Goal: Task Accomplishment & Management: Manage account settings

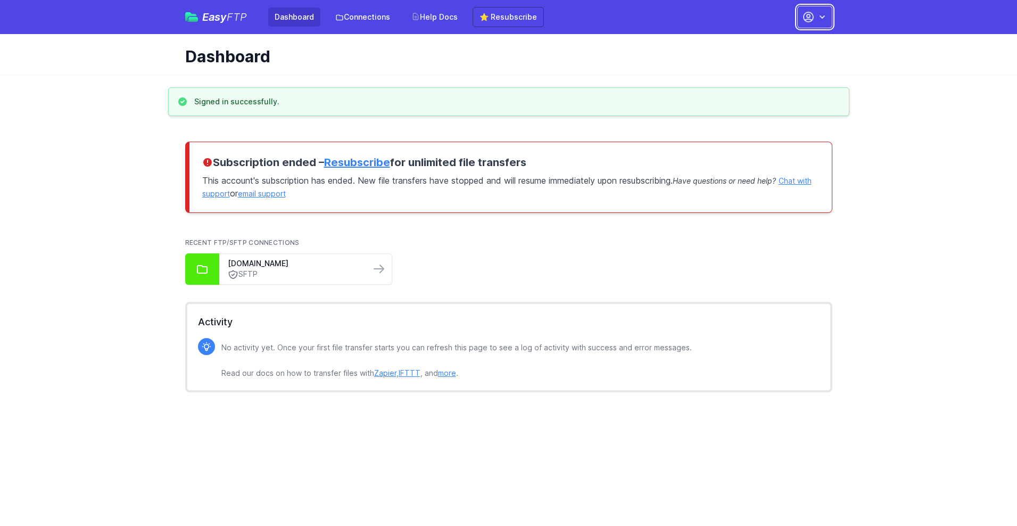
click at [815, 17] on button "button" at bounding box center [814, 17] width 35 height 22
click at [782, 44] on link "Account Settings" at bounding box center [781, 44] width 102 height 19
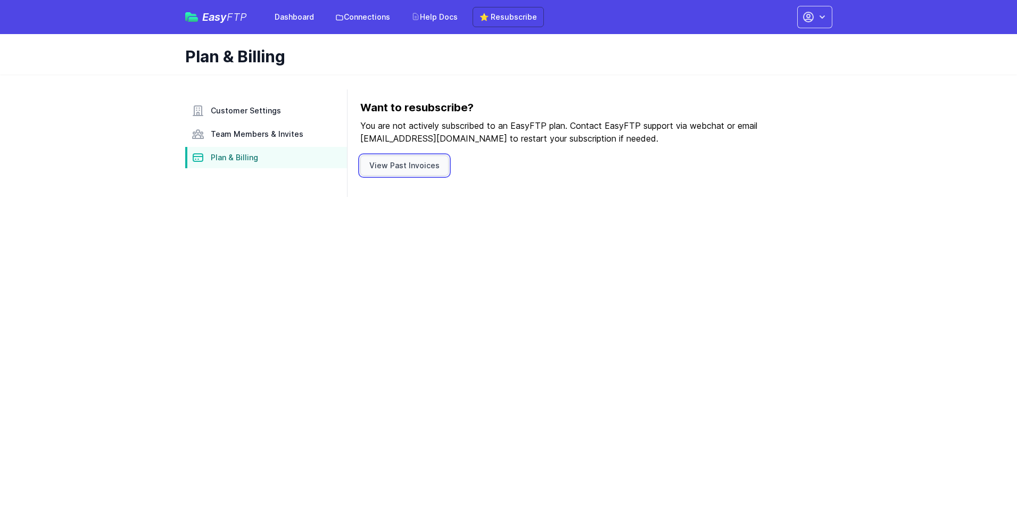
click at [402, 166] on link "View Past Invoices" at bounding box center [404, 165] width 88 height 20
